Goal: Task Accomplishment & Management: Use online tool/utility

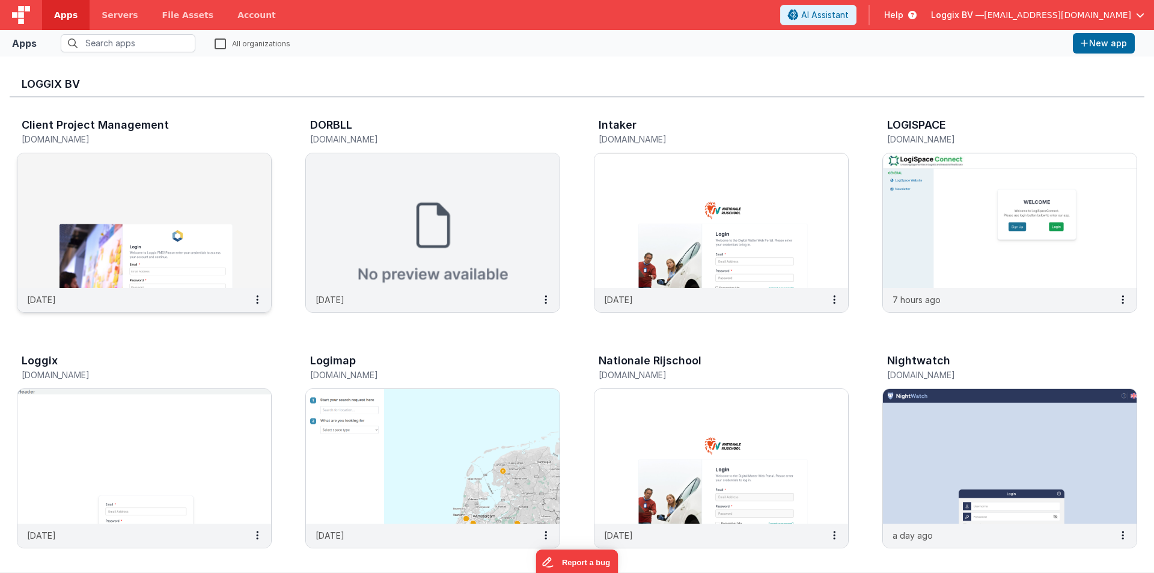
click at [147, 184] on img at bounding box center [144, 220] width 254 height 135
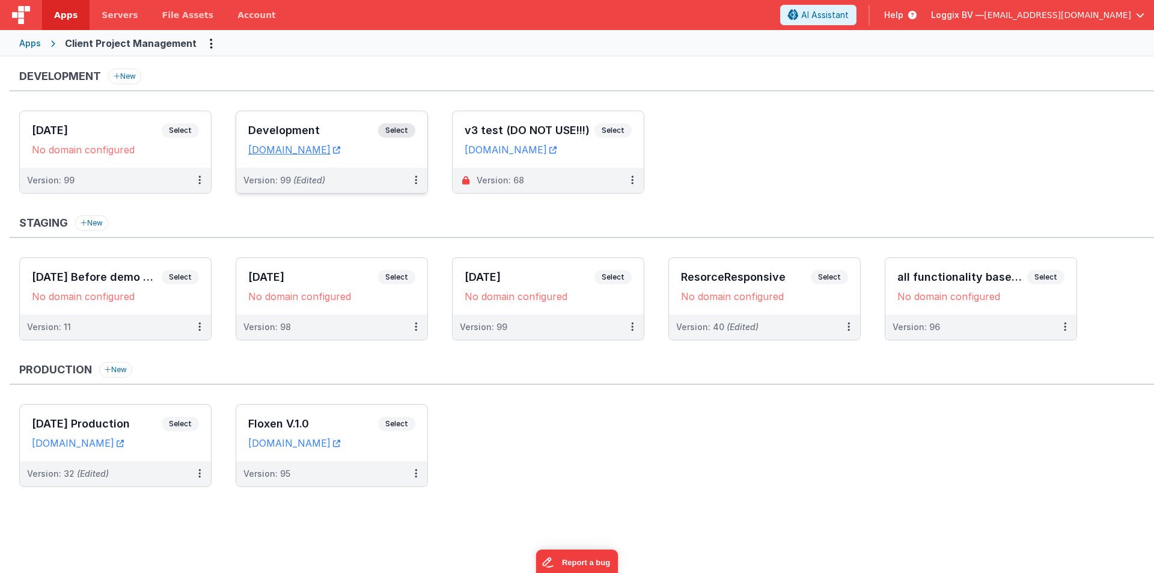
click at [250, 116] on div "Development Select URLs [DOMAIN_NAME]" at bounding box center [331, 139] width 191 height 57
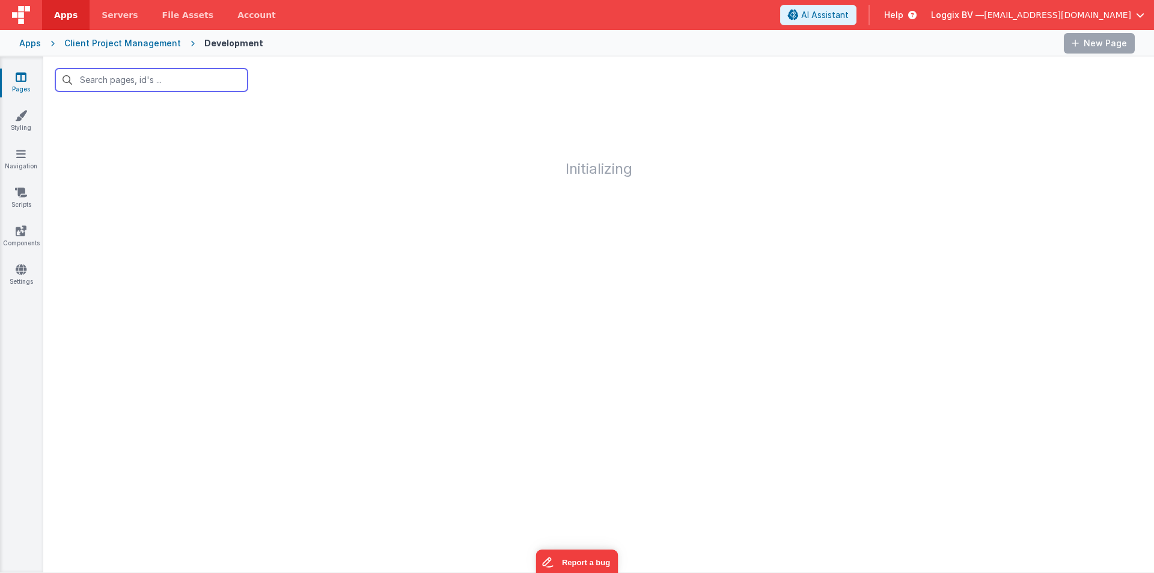
click at [141, 84] on input "text" at bounding box center [151, 80] width 192 height 23
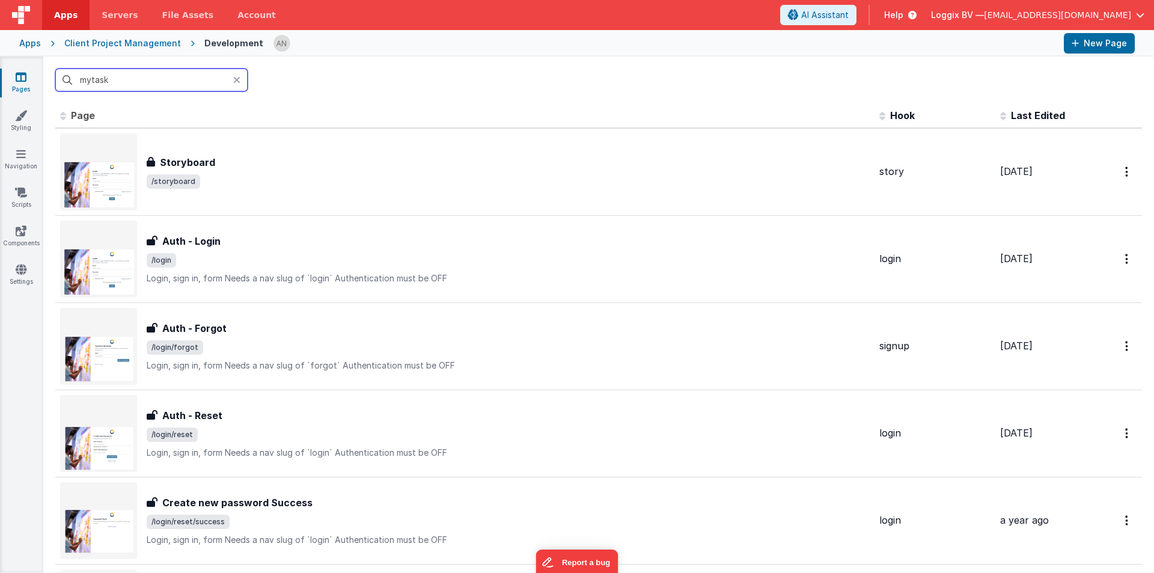
type input "mytask"
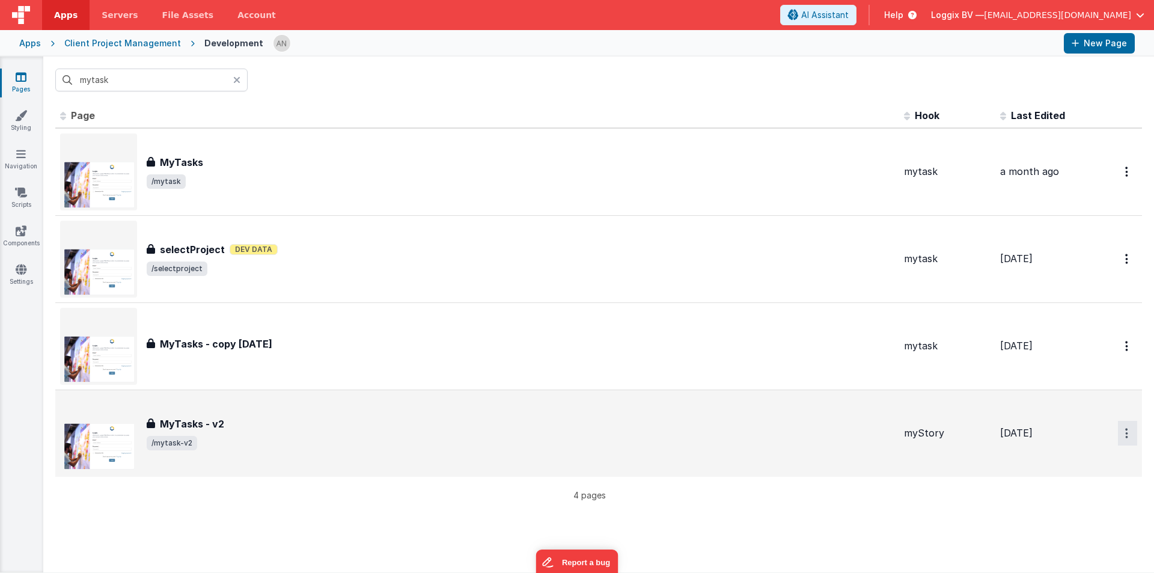
click at [1118, 430] on button "Options" at bounding box center [1127, 433] width 19 height 25
click at [1069, 460] on link "Preview" at bounding box center [1085, 461] width 106 height 22
